Goal: Find specific page/section: Find specific page/section

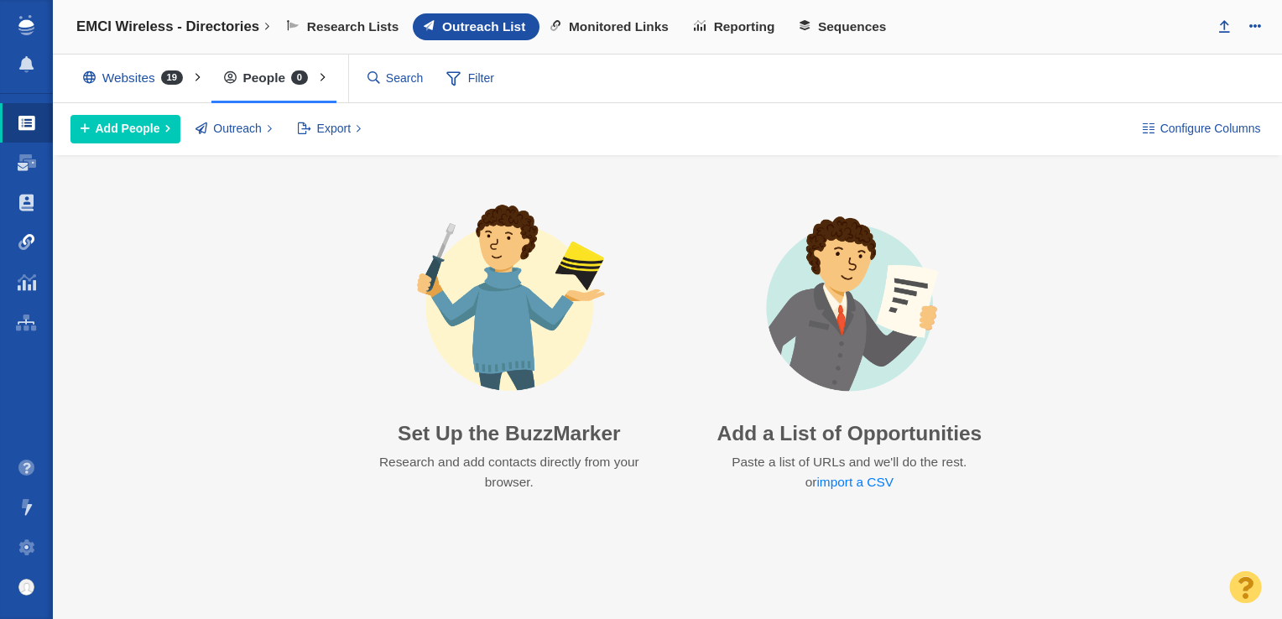
click at [18, 247] on span at bounding box center [26, 242] width 17 height 17
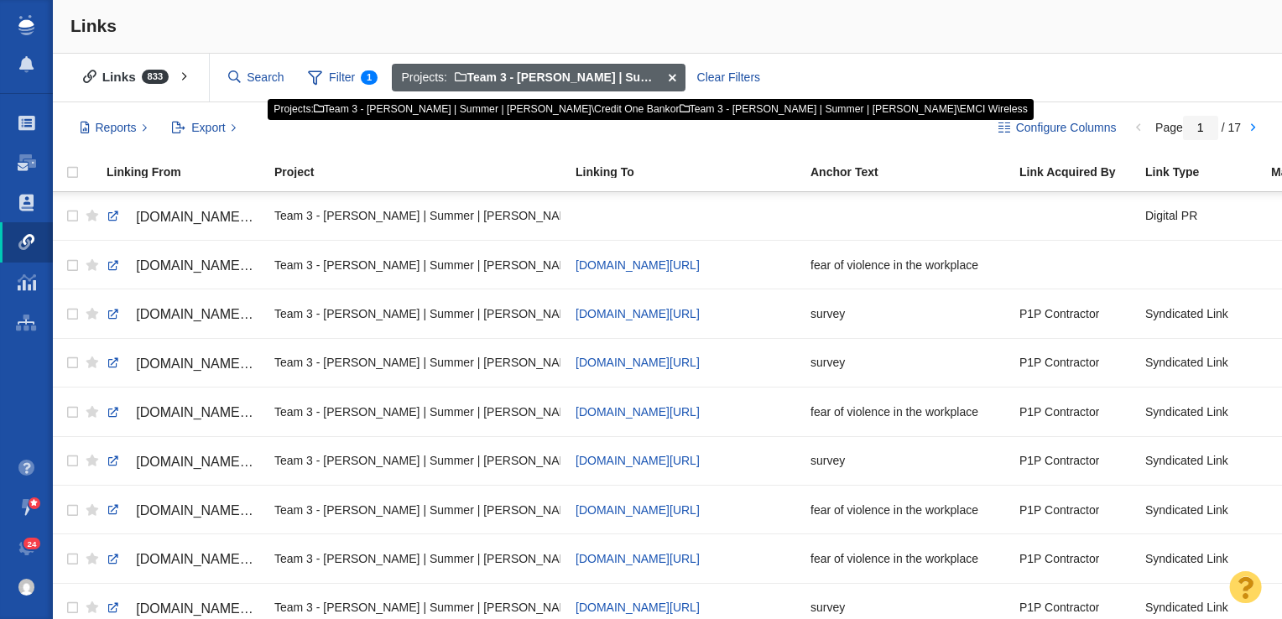
click at [671, 75] on span at bounding box center [672, 78] width 26 height 29
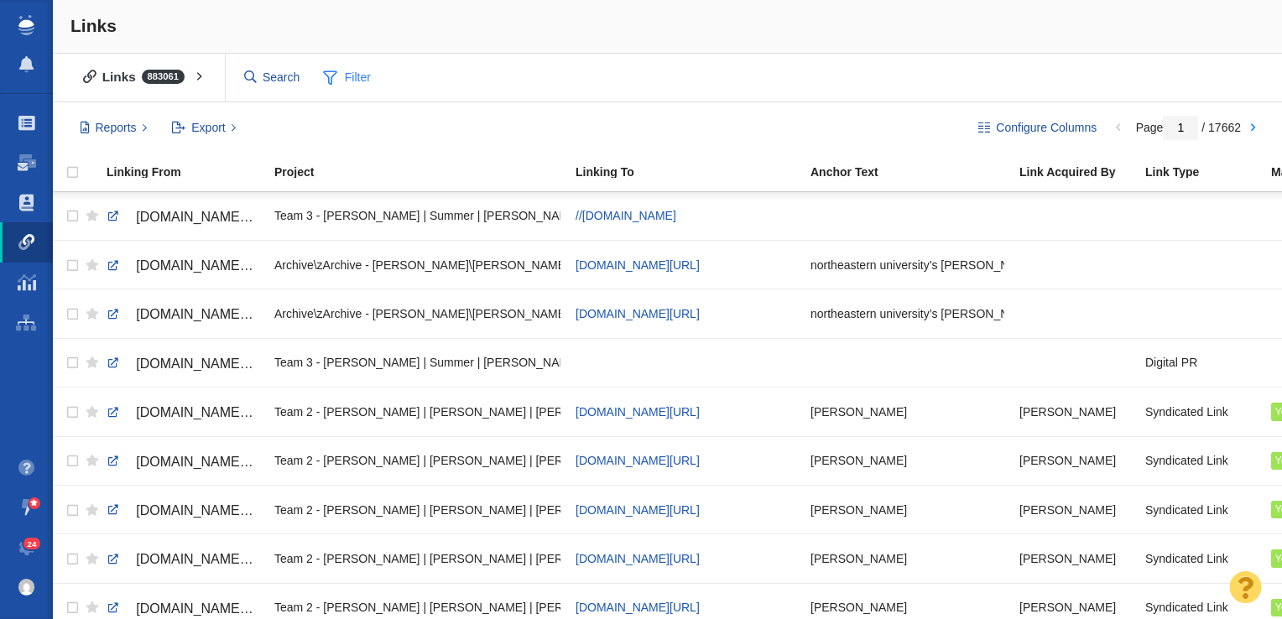
click at [349, 72] on span "Filter" at bounding box center [347, 78] width 67 height 32
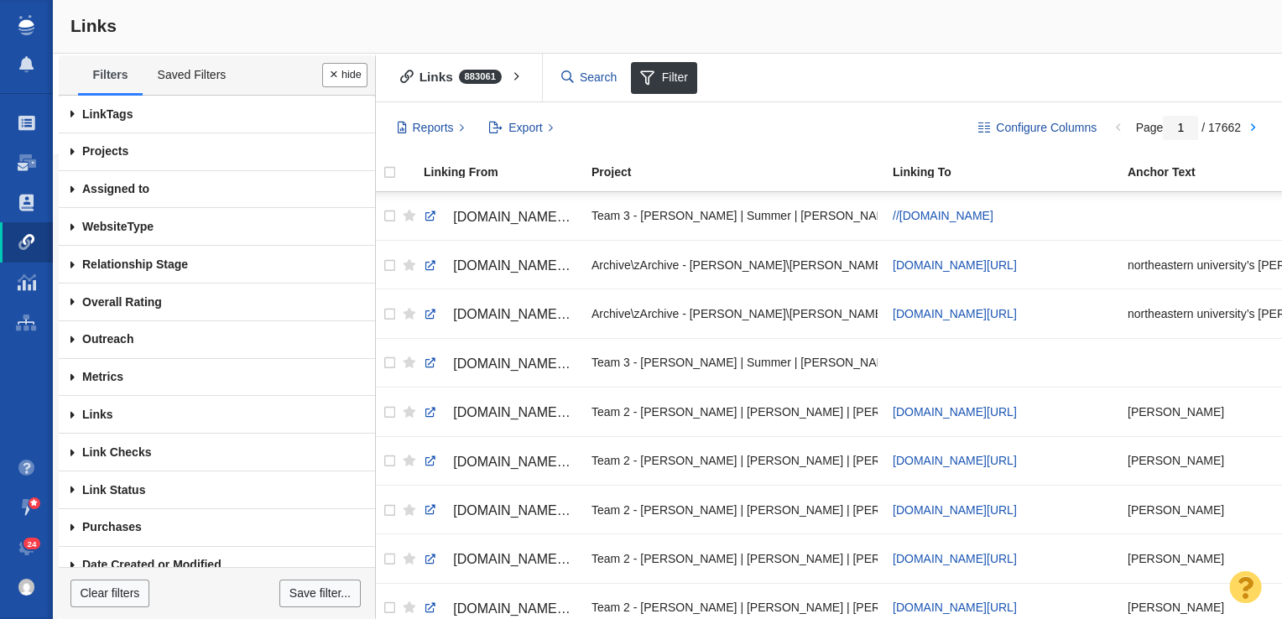
click at [71, 149] on span at bounding box center [73, 152] width 28 height 38
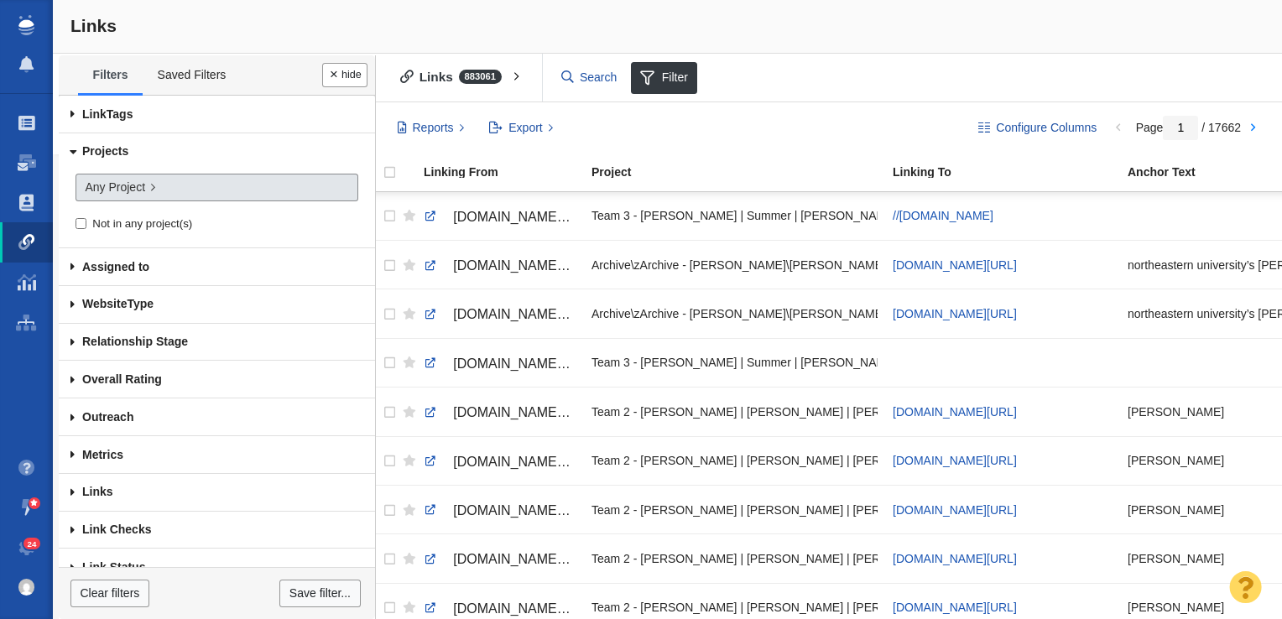
click at [115, 181] on span "Any Project" at bounding box center [115, 188] width 60 height 18
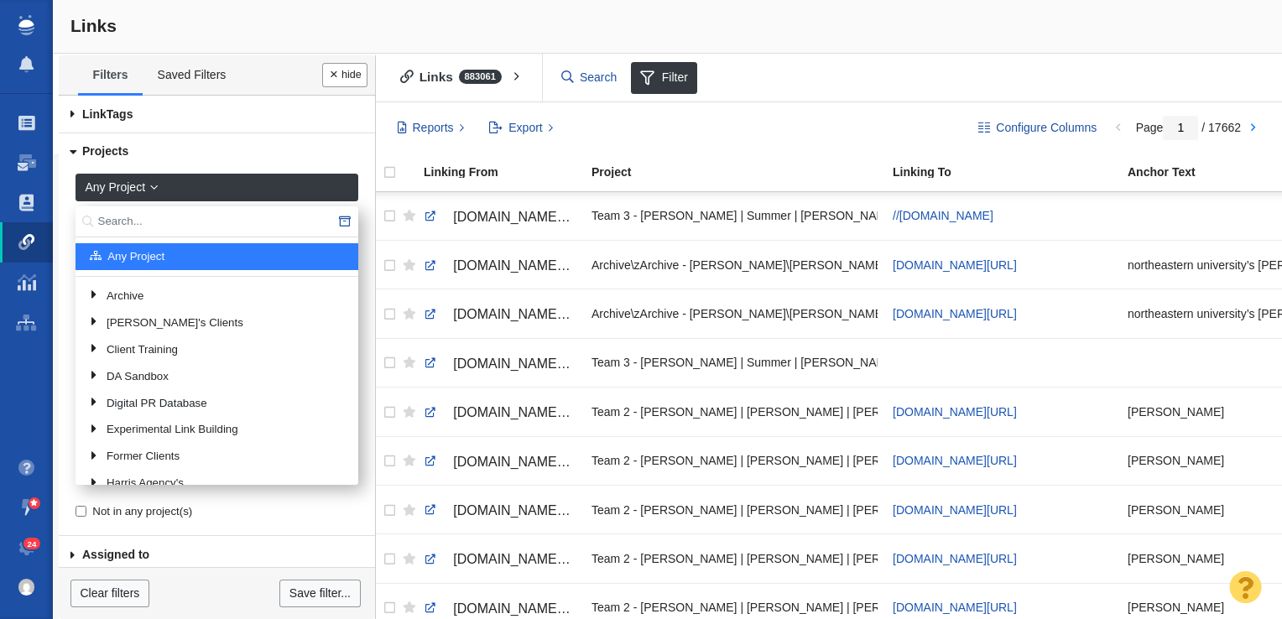
click at [165, 228] on input "text" at bounding box center [217, 221] width 283 height 31
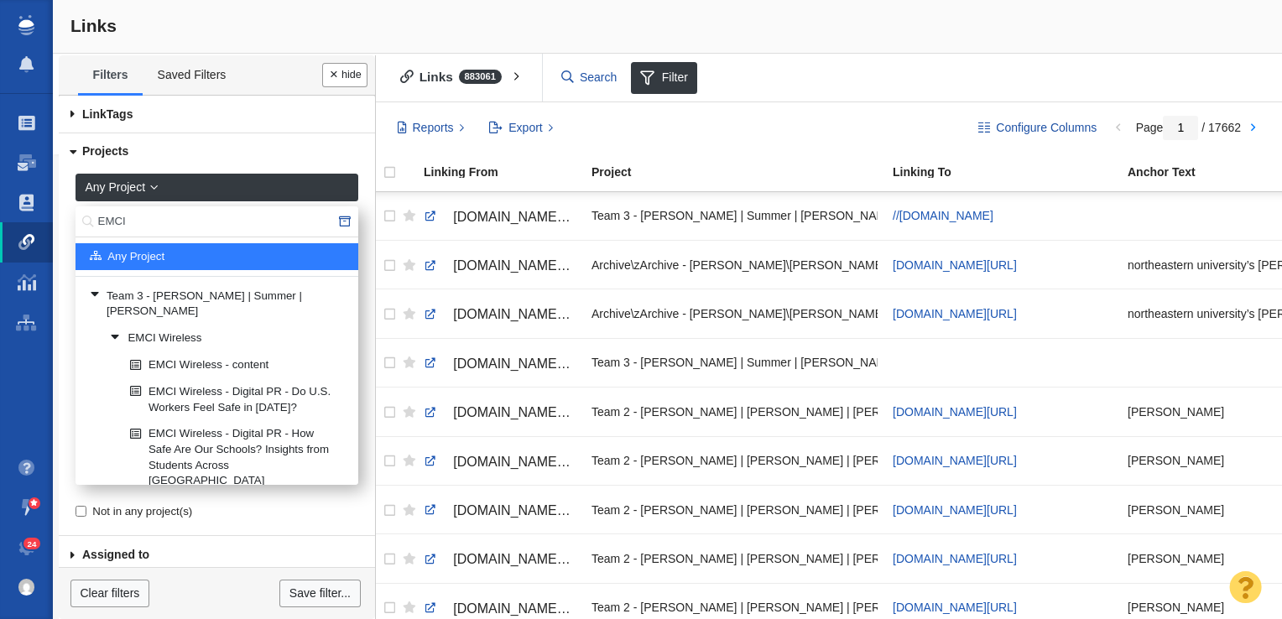
click at [111, 223] on input "EMCI" at bounding box center [217, 221] width 283 height 31
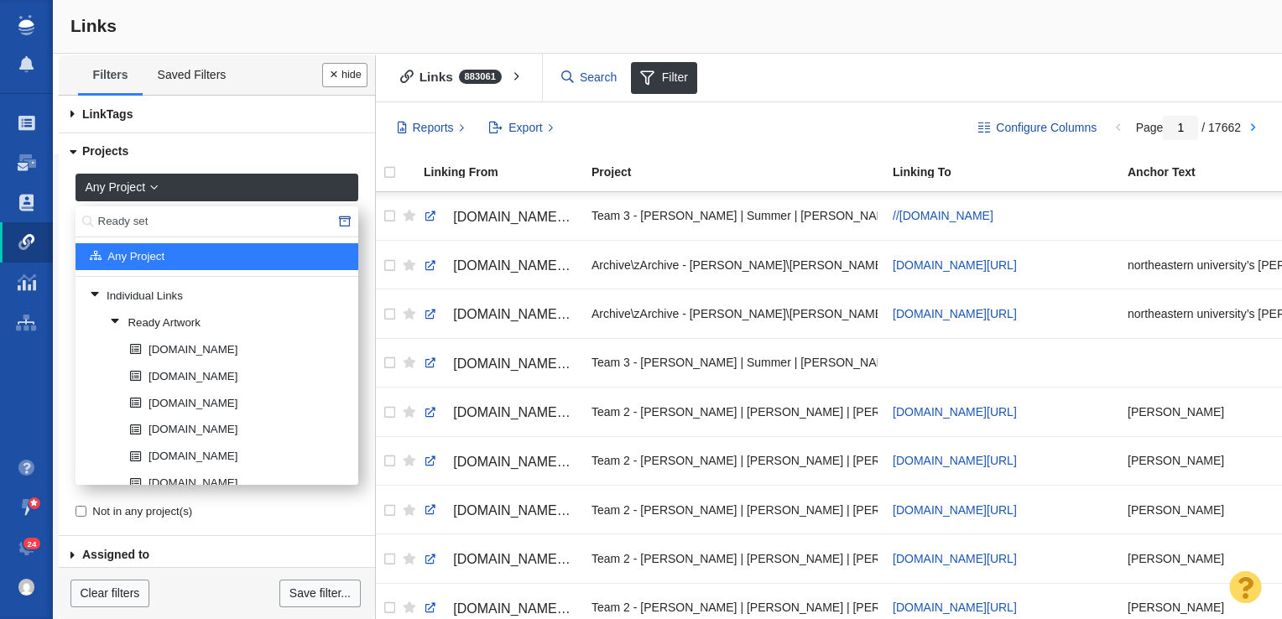
type input "Ready set"
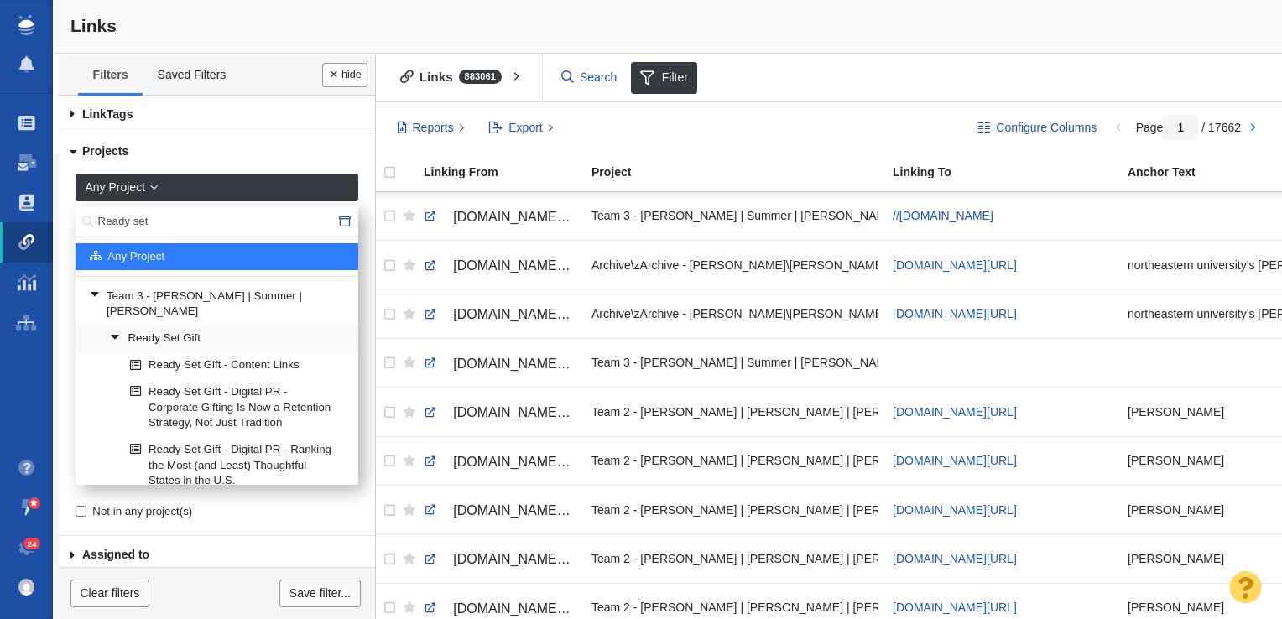
click at [158, 326] on link "Ready Set Gift" at bounding box center [227, 338] width 243 height 25
